Goal: Task Accomplishment & Management: Manage account settings

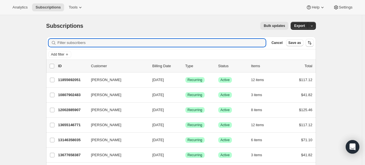
paste input "[EMAIL_ADDRESS][DOMAIN_NAME]"
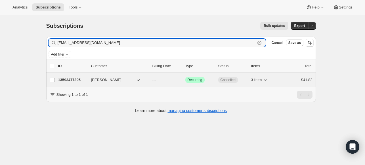
type input "[EMAIL_ADDRESS][DOMAIN_NAME]"
click at [77, 78] on p "13593477395" at bounding box center [72, 80] width 28 height 6
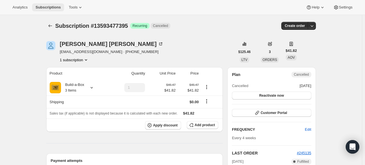
click at [45, 7] on span "Subscriptions" at bounding box center [47, 7] width 25 height 5
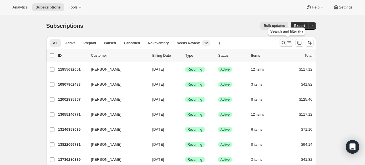
click at [285, 44] on icon "Search and filter results" at bounding box center [284, 43] width 6 height 6
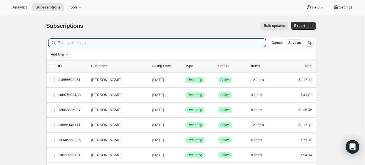
paste input "[PERSON_NAME]"
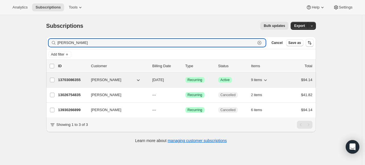
type input "[PERSON_NAME]"
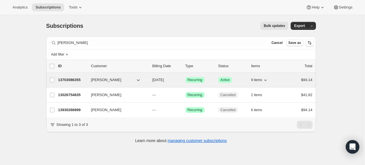
click at [80, 80] on p "13703086355" at bounding box center [72, 80] width 28 height 6
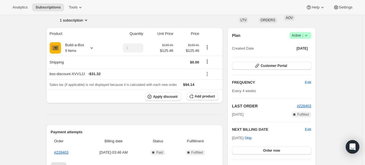
scroll to position [85, 0]
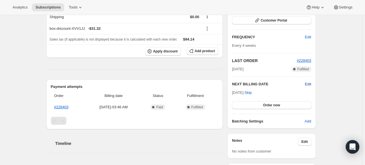
click at [308, 85] on span "Edit" at bounding box center [308, 84] width 6 height 6
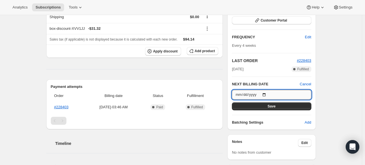
click at [269, 95] on input "[DATE]" at bounding box center [271, 95] width 79 height 10
type input "[DATE]"
click at [269, 106] on button "Save" at bounding box center [271, 106] width 79 height 8
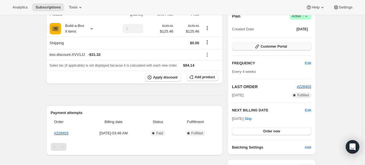
click at [284, 46] on span "Customer Portal" at bounding box center [274, 46] width 26 height 5
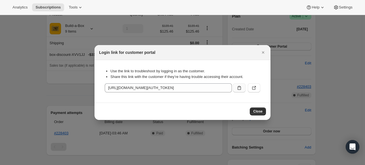
click at [239, 86] on icon ":r6j7:" at bounding box center [240, 88] width 6 height 6
click at [58, 8] on span "Subscriptions" at bounding box center [47, 7] width 25 height 5
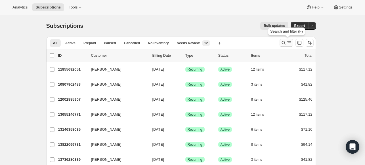
click at [283, 44] on icon "Search and filter results" at bounding box center [284, 43] width 6 height 6
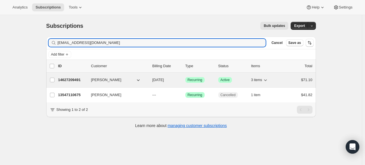
type input "[EMAIL_ADDRESS][DOMAIN_NAME]"
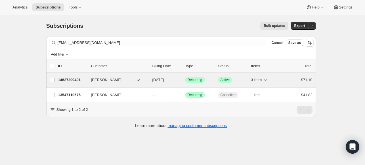
click at [80, 80] on p "14627209491" at bounding box center [72, 80] width 28 height 6
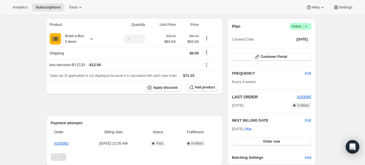
scroll to position [28, 0]
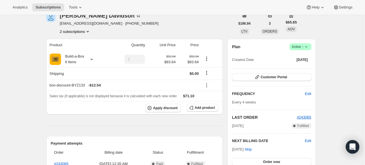
click at [307, 47] on icon at bounding box center [306, 46] width 2 height 1
click at [292, 68] on span "Cancel subscription" at bounding box center [300, 67] width 32 height 4
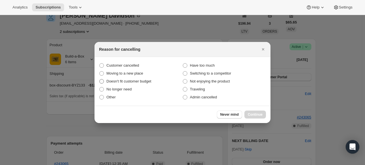
click at [149, 81] on span "Doesn't fit customer budget" at bounding box center [128, 81] width 45 height 4
click at [100, 79] on input "Doesn't fit customer budget" at bounding box center [99, 79] width 0 height 0
radio input "true"
click at [254, 116] on span "Continue" at bounding box center [255, 114] width 15 height 5
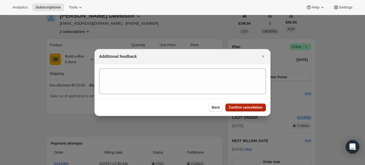
click at [247, 108] on span "Confirm cancellation" at bounding box center [246, 107] width 34 height 5
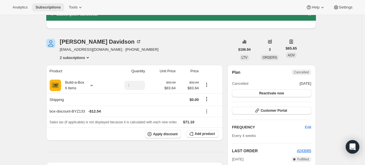
click at [58, 7] on span "Subscriptions" at bounding box center [47, 7] width 25 height 5
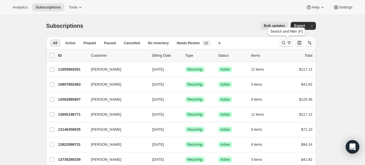
click at [283, 43] on icon "Search and filter results" at bounding box center [284, 43] width 4 height 4
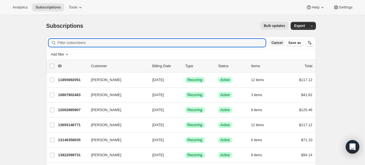
paste input "[EMAIL_ADDRESS][DOMAIN_NAME]"
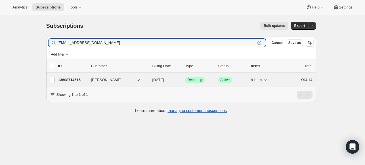
type input "[EMAIL_ADDRESS][DOMAIN_NAME]"
click at [68, 80] on p "13608714515" at bounding box center [72, 80] width 28 height 6
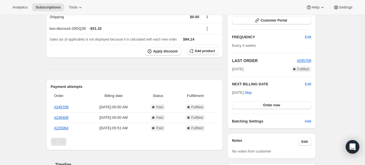
scroll to position [28, 0]
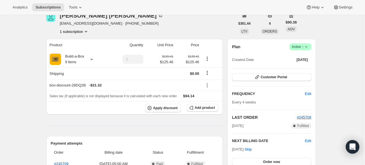
click at [307, 50] on span "Success Active |" at bounding box center [301, 46] width 22 height 7
click at [301, 68] on span "Cancel subscription" at bounding box center [300, 67] width 32 height 4
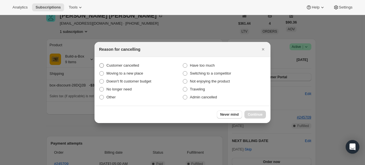
click at [117, 62] on label "Customer cancelled" at bounding box center [140, 66] width 83 height 8
click at [100, 63] on input "Customer cancelled" at bounding box center [99, 63] width 0 height 0
radio input "true"
click at [256, 114] on span "Continue" at bounding box center [255, 114] width 15 height 5
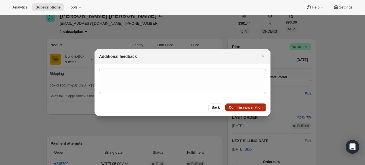
click at [253, 108] on span "Confirm cancellation" at bounding box center [246, 107] width 34 height 5
